Goal: Task Accomplishment & Management: Manage account settings

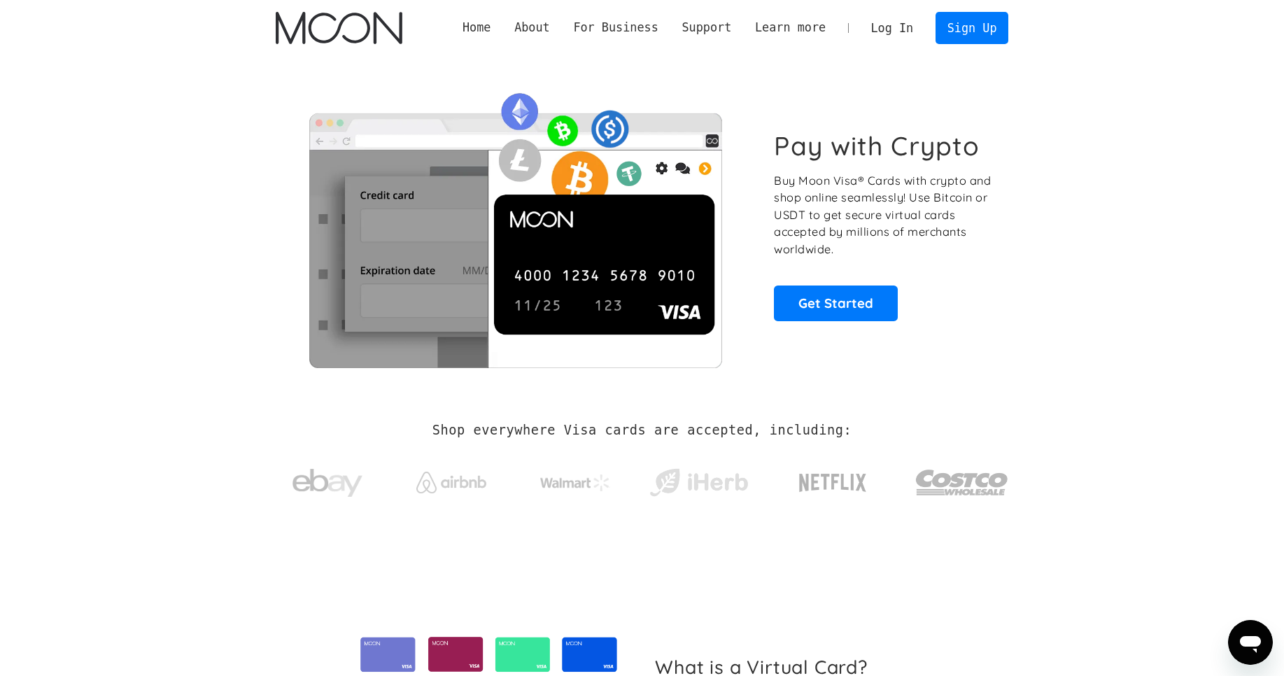
scroll to position [351, 0]
click at [899, 26] on link "Log In" at bounding box center [892, 28] width 66 height 31
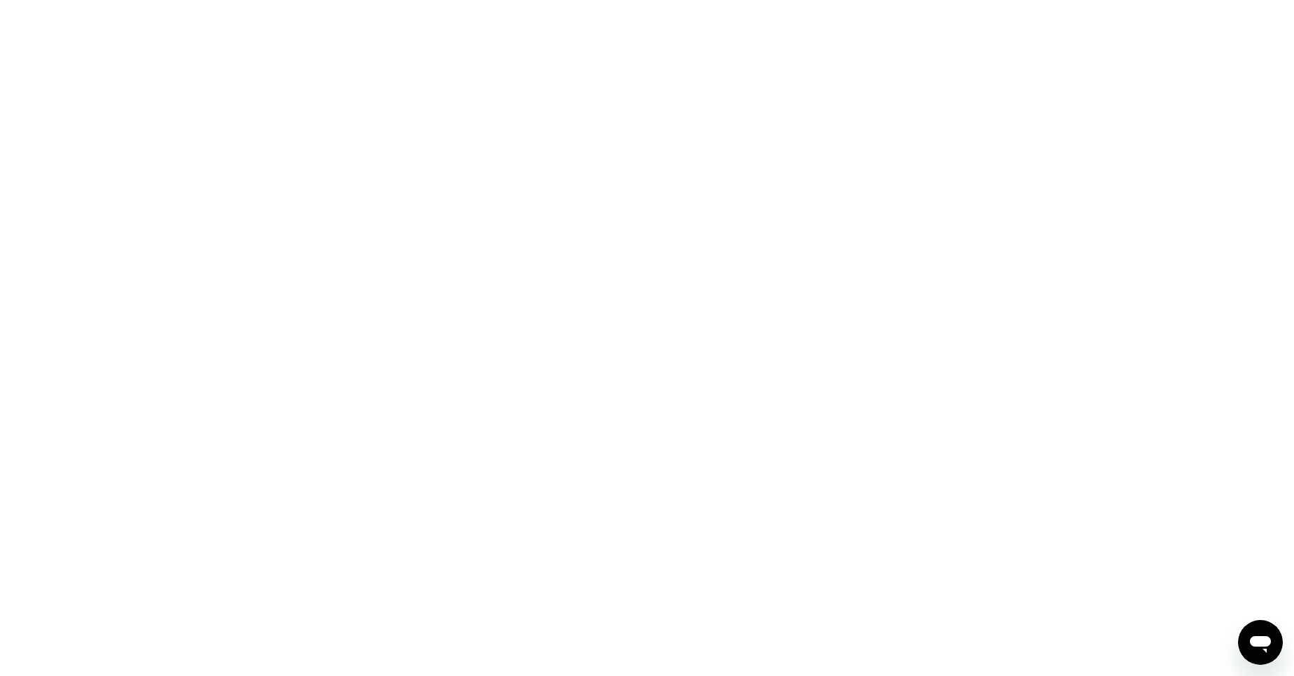
scroll to position [351, 0]
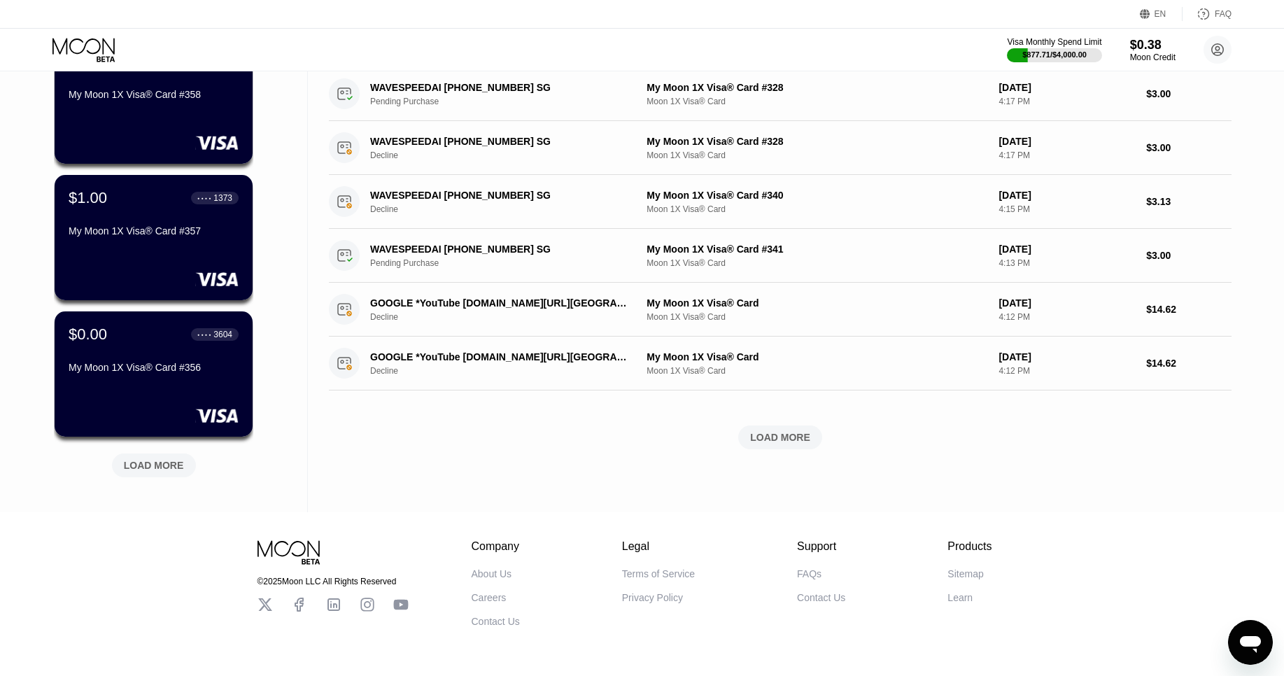
scroll to position [428, 0]
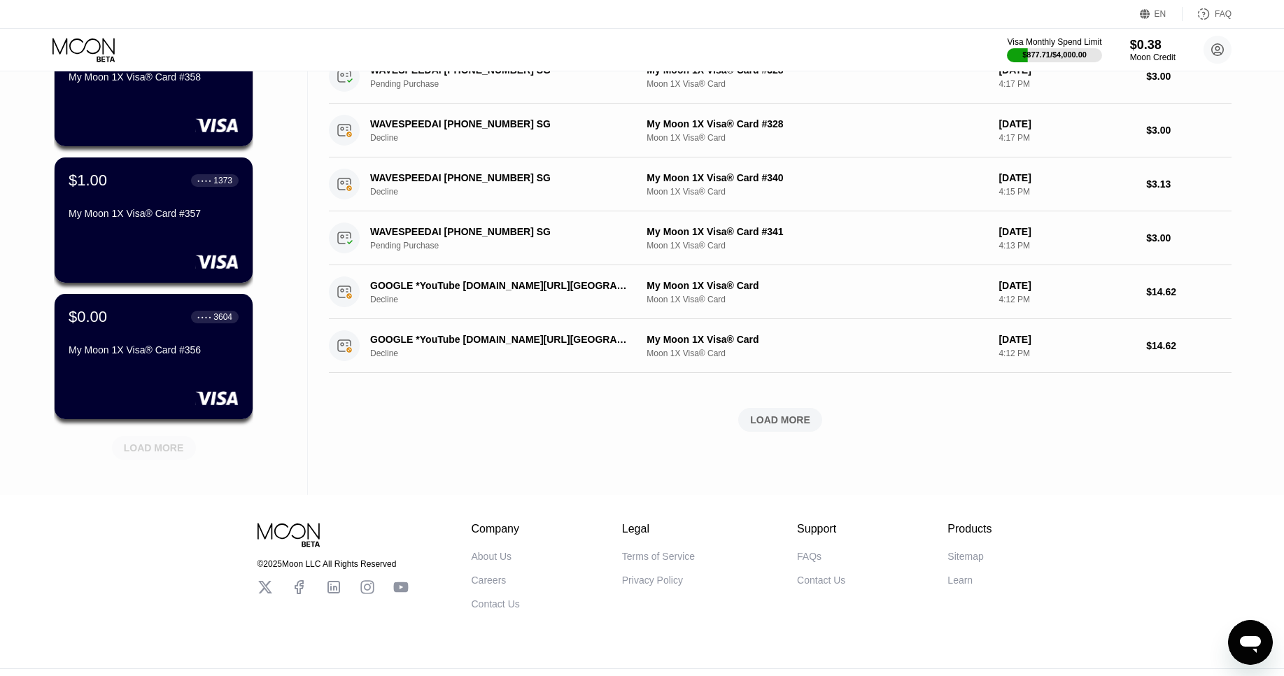
click at [169, 440] on div "LOAD MORE" at bounding box center [154, 448] width 84 height 24
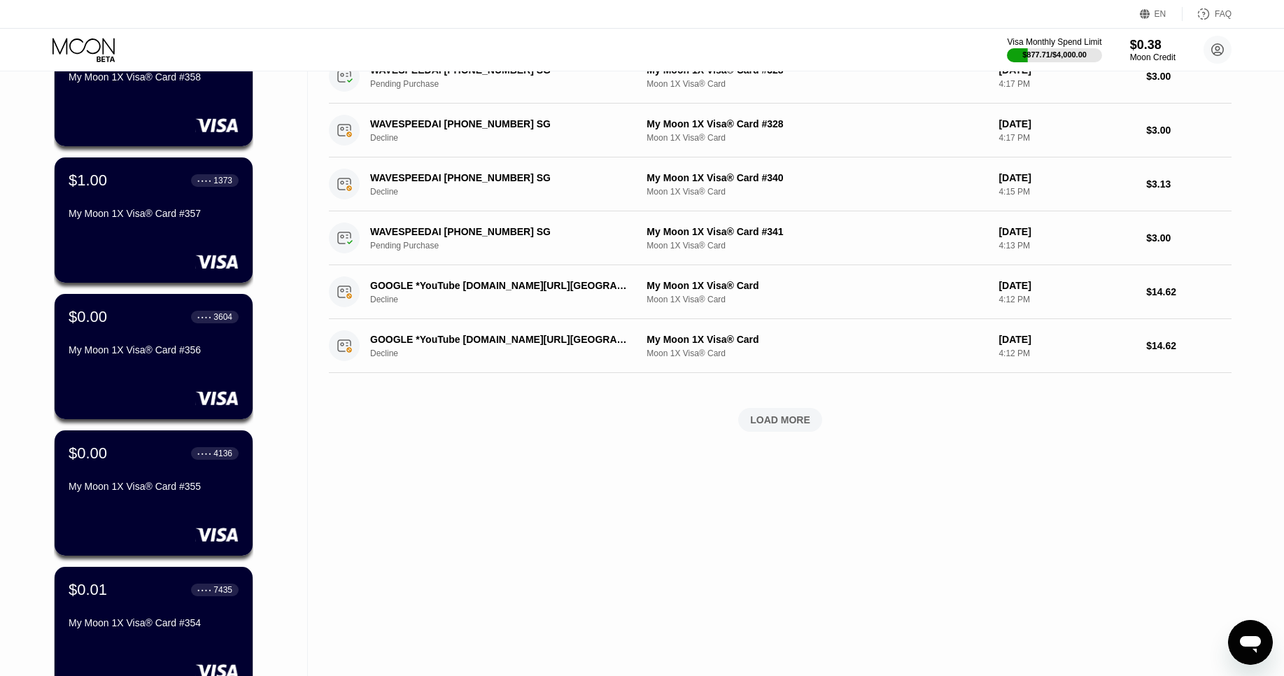
scroll to position [809, 0]
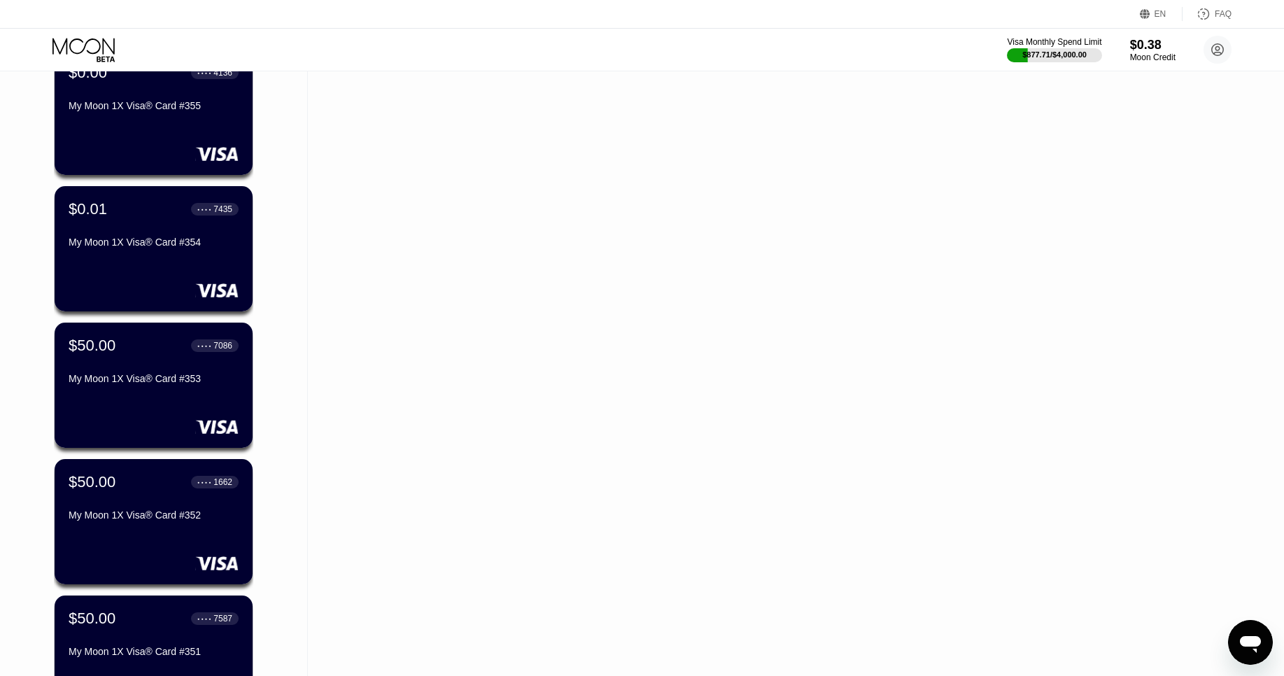
click at [264, 258] on div "Cards New Card Active Inactive $1.00 ● ● ● ● 2248 My Moon 1X Visa® Card #360 $1…" at bounding box center [154, 29] width 308 height 1533
click at [153, 490] on div "$50.00 ● ● ● ● 1662" at bounding box center [153, 481] width 171 height 18
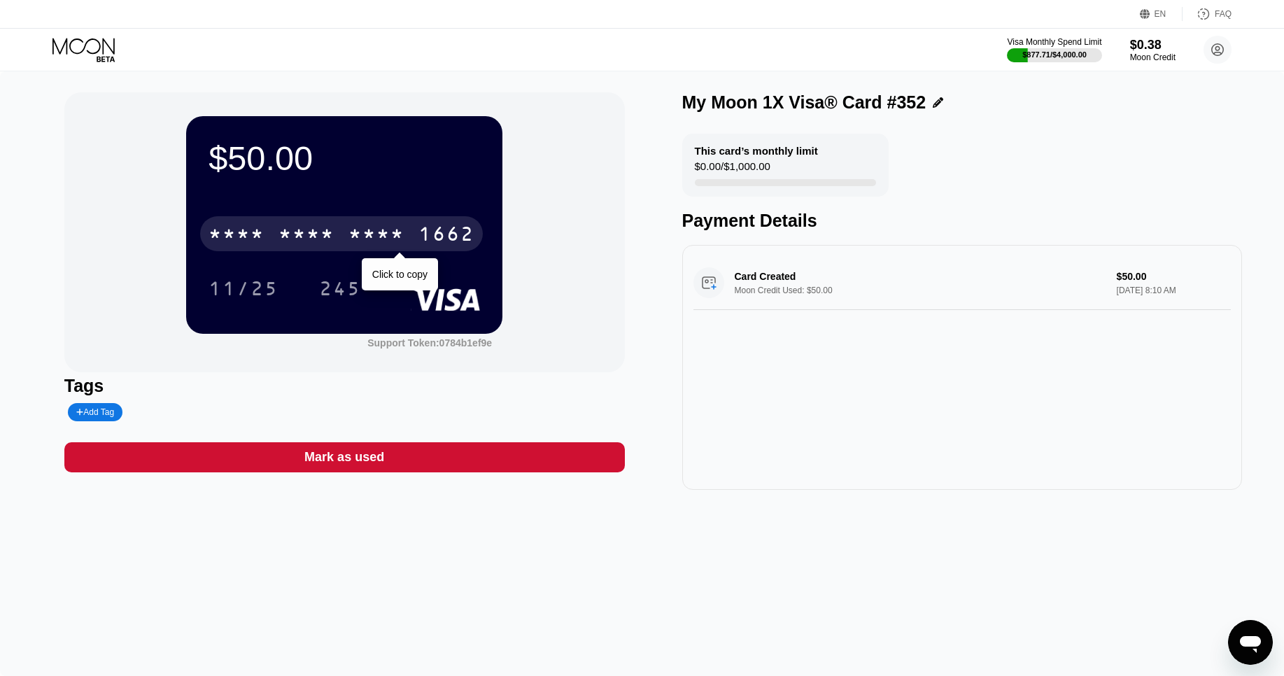
click at [400, 233] on div "* * * *" at bounding box center [376, 236] width 56 height 22
